Goal: Contribute content

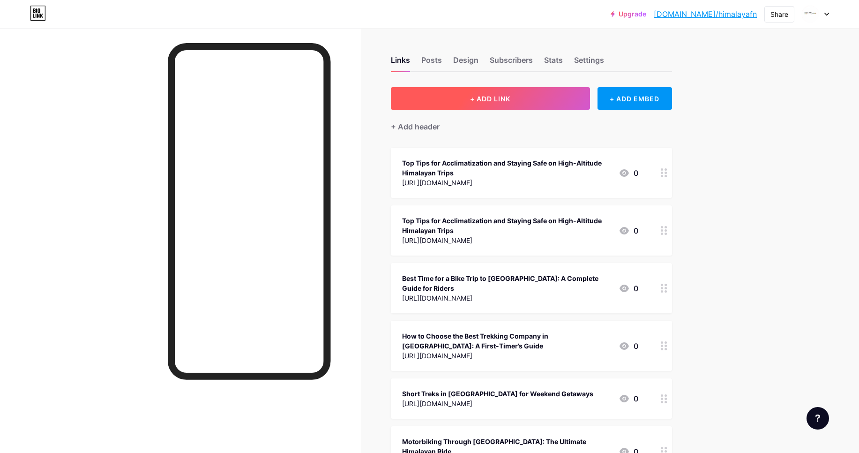
click at [534, 98] on button "+ ADD LINK" at bounding box center [490, 98] width 199 height 22
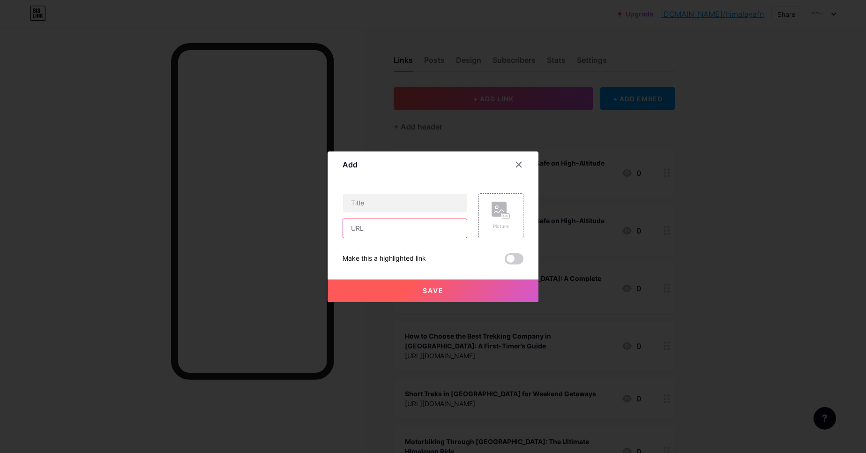
click at [385, 222] on input "text" at bounding box center [405, 228] width 124 height 19
paste input "[URL][DOMAIN_NAME]"
type input "[URL][DOMAIN_NAME]"
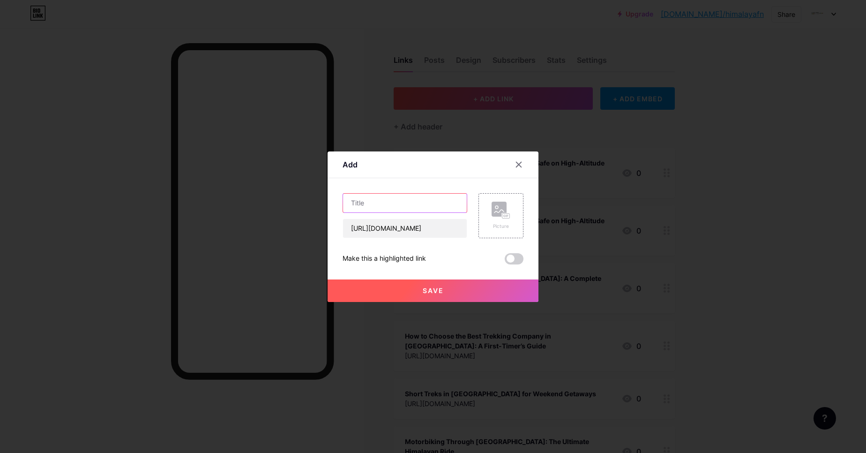
click at [426, 203] on input "text" at bounding box center [405, 203] width 124 height 19
paste input "Monsoon Treks in [GEOGRAPHIC_DATA]: Beauty with Caution"
type input "Monsoon Treks in [GEOGRAPHIC_DATA]: Beauty with Caution"
click at [513, 262] on span at bounding box center [514, 258] width 19 height 11
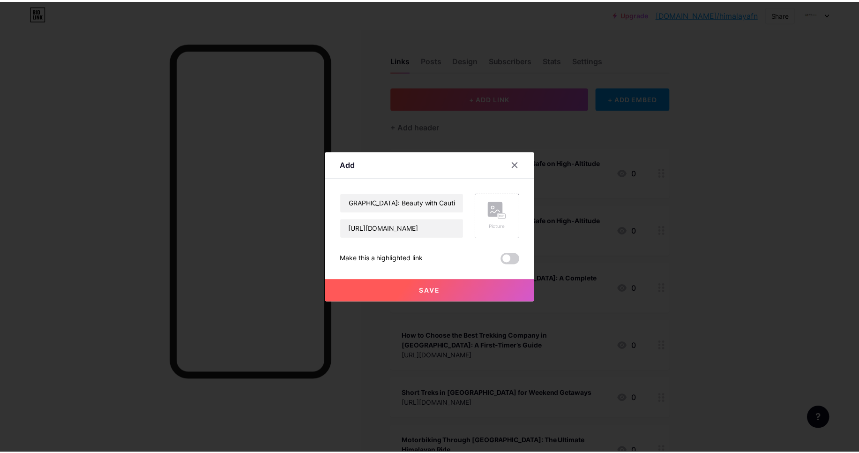
scroll to position [0, 0]
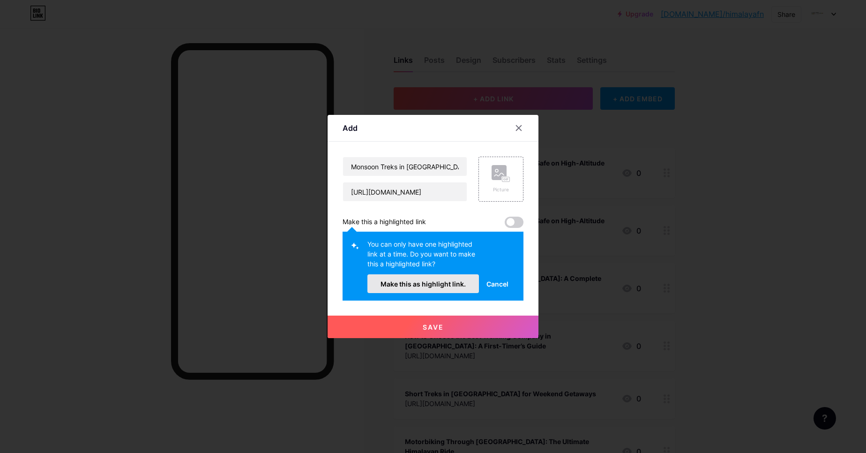
click at [452, 283] on span "Make this as highlight link." at bounding box center [423, 284] width 85 height 8
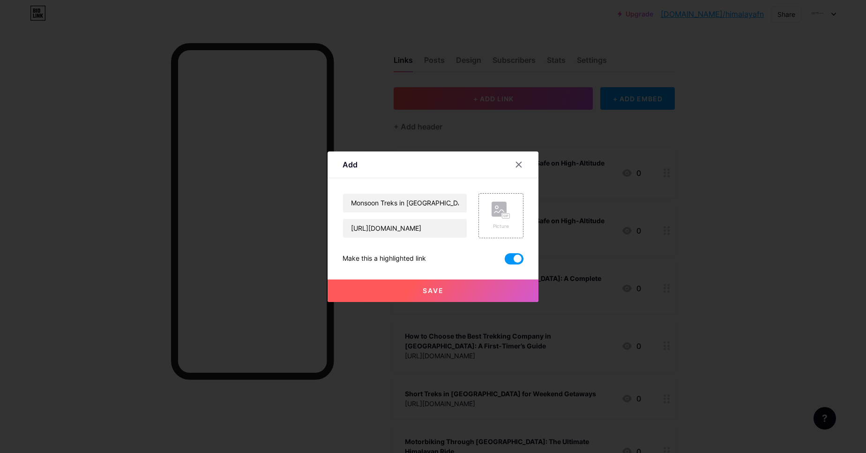
click at [483, 262] on div "Make this a highlighted link" at bounding box center [433, 258] width 181 height 11
click at [431, 285] on button "Save" at bounding box center [433, 290] width 211 height 22
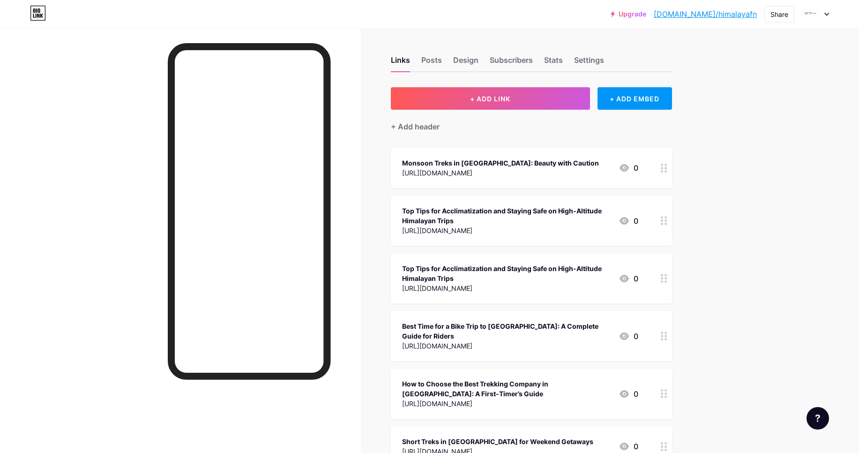
drag, startPoint x: 810, startPoint y: 222, endPoint x: 805, endPoint y: 221, distance: 5.2
click at [810, 223] on div "Upgrade [DOMAIN_NAME]/himala... [DOMAIN_NAME]/himalayafn Share Switch accounts …" at bounding box center [429, 441] width 859 height 882
click at [777, 14] on div "Share" at bounding box center [780, 14] width 18 height 10
click at [730, 37] on div "Copy link [URL][DOMAIN_NAME] Get my QR code Add to my socials" at bounding box center [724, 71] width 140 height 90
click at [726, 45] on div "Copy link" at bounding box center [724, 48] width 140 height 22
